Goal: Information Seeking & Learning: Learn about a topic

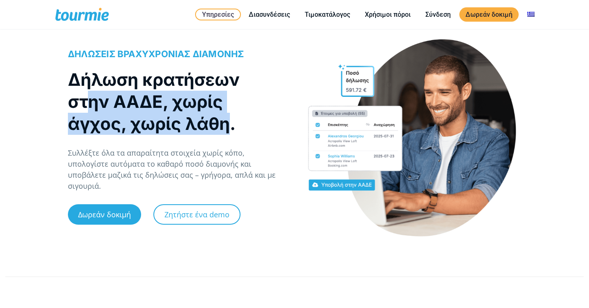
drag, startPoint x: 230, startPoint y: 137, endPoint x: 77, endPoint y: 92, distance: 160.3
click at [77, 92] on h1 "Δήλωση κρατήσεων στην ΑΑΔΕ, χωρίς άγχος, χωρίς λάθη." at bounding box center [173, 102] width 210 height 66
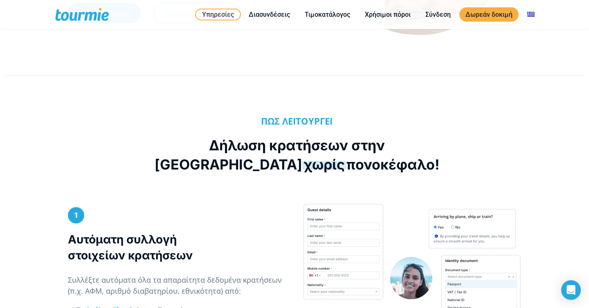
scroll to position [227, 0]
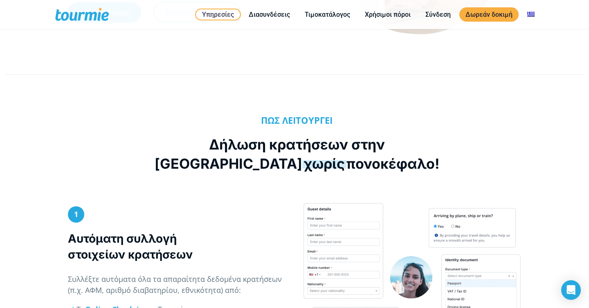
drag, startPoint x: 350, startPoint y: 166, endPoint x: 159, endPoint y: 129, distance: 194.2
click at [160, 129] on div "ΠΩΣ ΛΕΙΤΟΥΡΓΕΙ Δήλωση κρατήσεων στην ΑΑΔΕ χωρίς πονοκέφαλο!" at bounding box center [297, 151] width 285 height 72
copy h2 "Δήλωση κρατήσεων στην ΑΑΔΕ χωρίς πονοκέφαλο!"
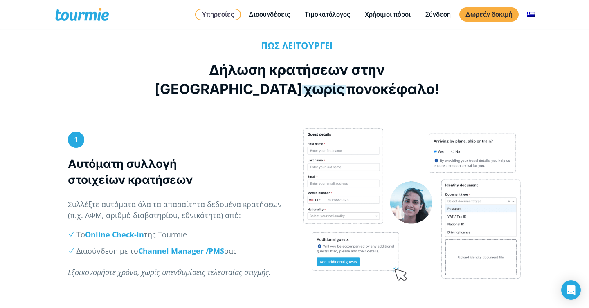
drag, startPoint x: 204, startPoint y: 180, endPoint x: 52, endPoint y: 159, distance: 153.7
click at [52, 159] on div "1 Αυτόματη συλλογή στοιχείων κρατήσεων Συλλέξτε αυτόματα όλα τα απαραίτητα δεδο…" at bounding box center [294, 225] width 589 height 195
copy strong "Αυτόματη συλλογή στοιχείων κρατήσεων"
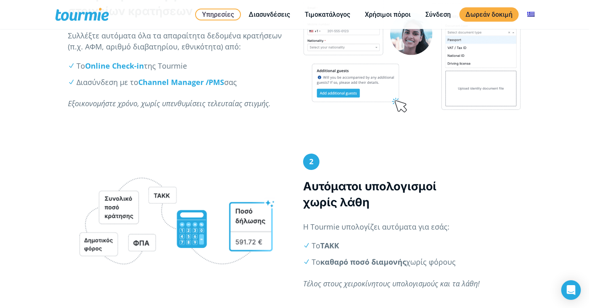
scroll to position [479, 0]
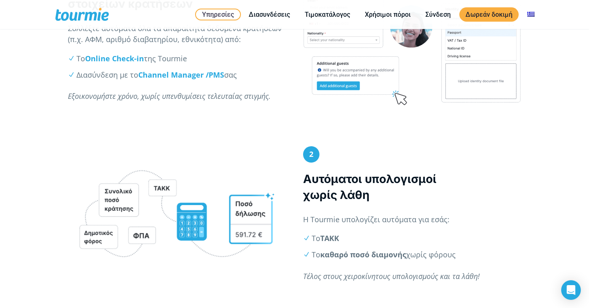
drag, startPoint x: 378, startPoint y: 198, endPoint x: 303, endPoint y: 183, distance: 76.5
click at [303, 183] on h3 "Αυτόματοι υπολογισμοί χωρίς λάθη" at bounding box center [412, 187] width 218 height 32
copy h3 "Αυτόματοι υπολογισμοί χωρίς λάθη"
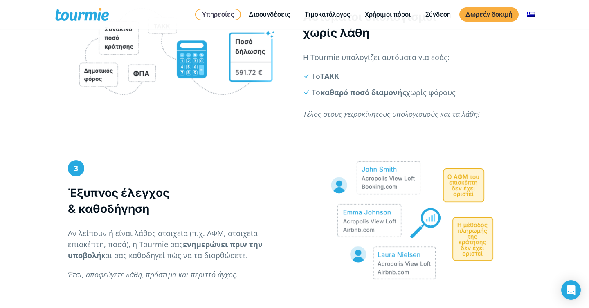
scroll to position [709, 0]
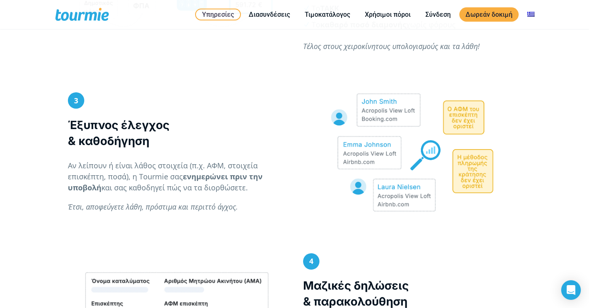
drag, startPoint x: 164, startPoint y: 149, endPoint x: 58, endPoint y: 121, distance: 109.8
click at [58, 121] on div "3 Έξυπνος έλεγχος & καθοδήγηση Αν λείπουν ή είναι λάθος στοιχεία (π.χ. ΑΦΜ, στο…" at bounding box center [294, 172] width 589 height 161
copy h3 "Έξυπνος έλεγχος & καθοδήγηση"
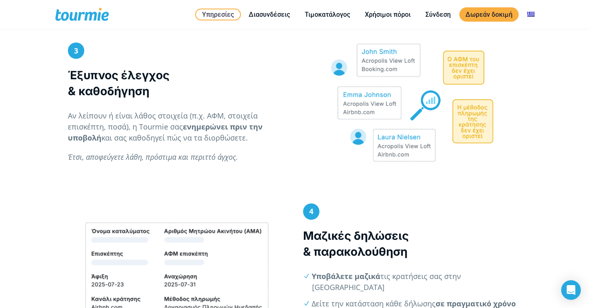
scroll to position [840, 0]
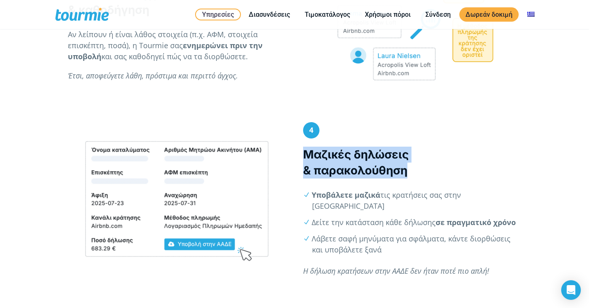
drag, startPoint x: 415, startPoint y: 183, endPoint x: 295, endPoint y: 145, distance: 126.3
click at [295, 145] on div "4 Μαζικές δηλώσεις & παρακολούθηση Υποβάλετε μαζικά τις κρατήσεις σας στην ΑΑΔΕ…" at bounding box center [412, 203] width 235 height 163
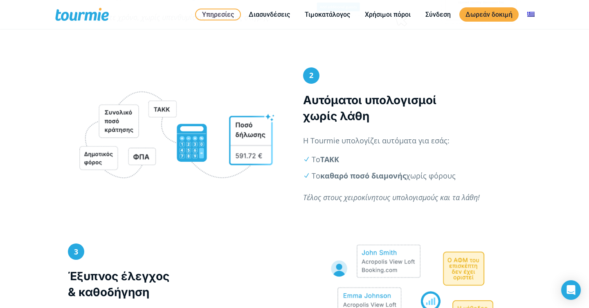
scroll to position [561, 0]
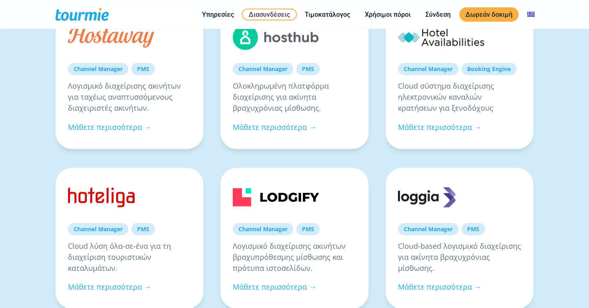
scroll to position [272, 0]
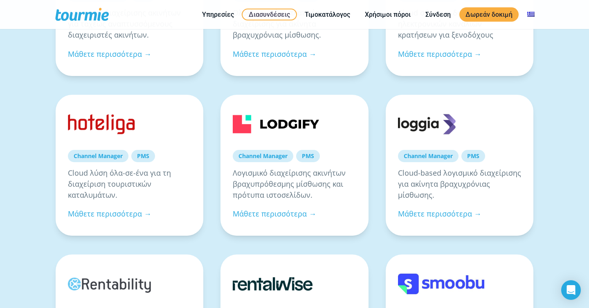
checkbox input "true"
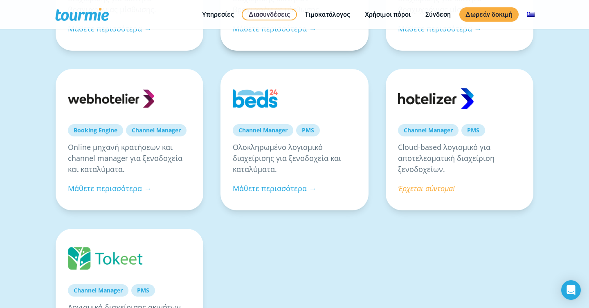
scroll to position [620, 0]
